Goal: Navigation & Orientation: Find specific page/section

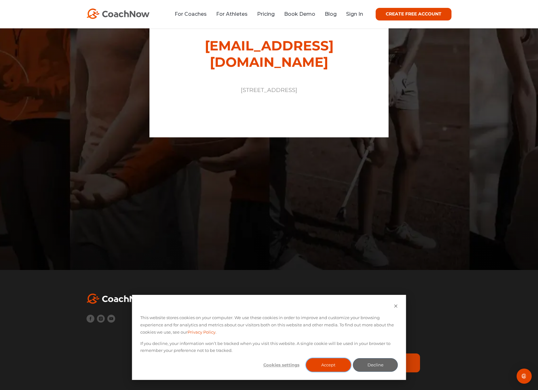
click at [327, 359] on button "Accept" at bounding box center [328, 365] width 45 height 14
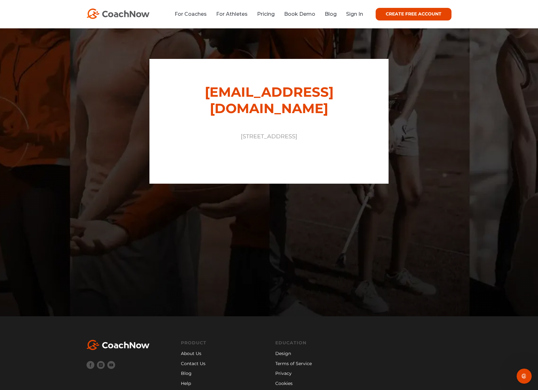
scroll to position [120, 0]
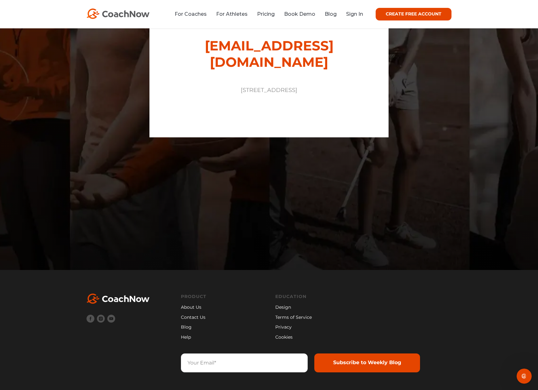
click at [278, 326] on link "Privacy" at bounding box center [316, 326] width 82 height 7
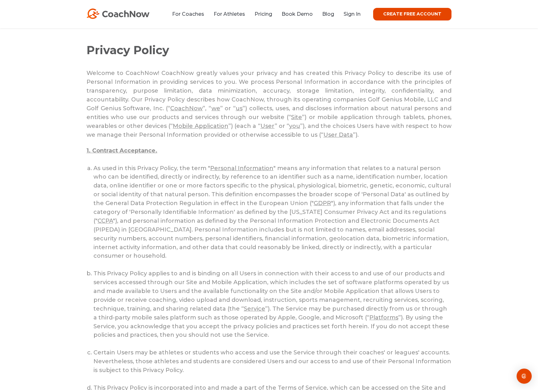
click at [362, 133] on p "Welcome to CoachNow! CoachNow greatly values your privacy and has created this …" at bounding box center [269, 104] width 365 height 70
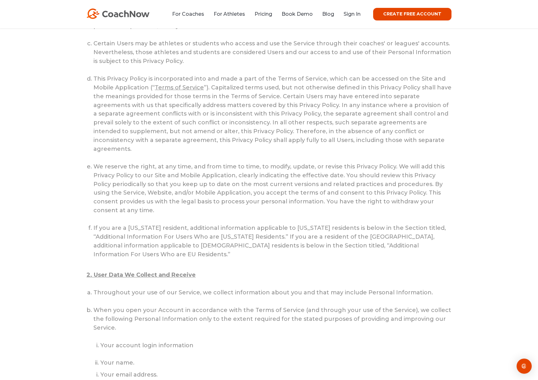
scroll to position [736, 0]
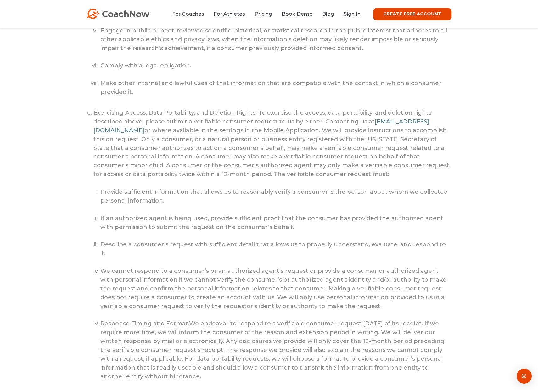
scroll to position [3999, 0]
